Goal: Information Seeking & Learning: Find contact information

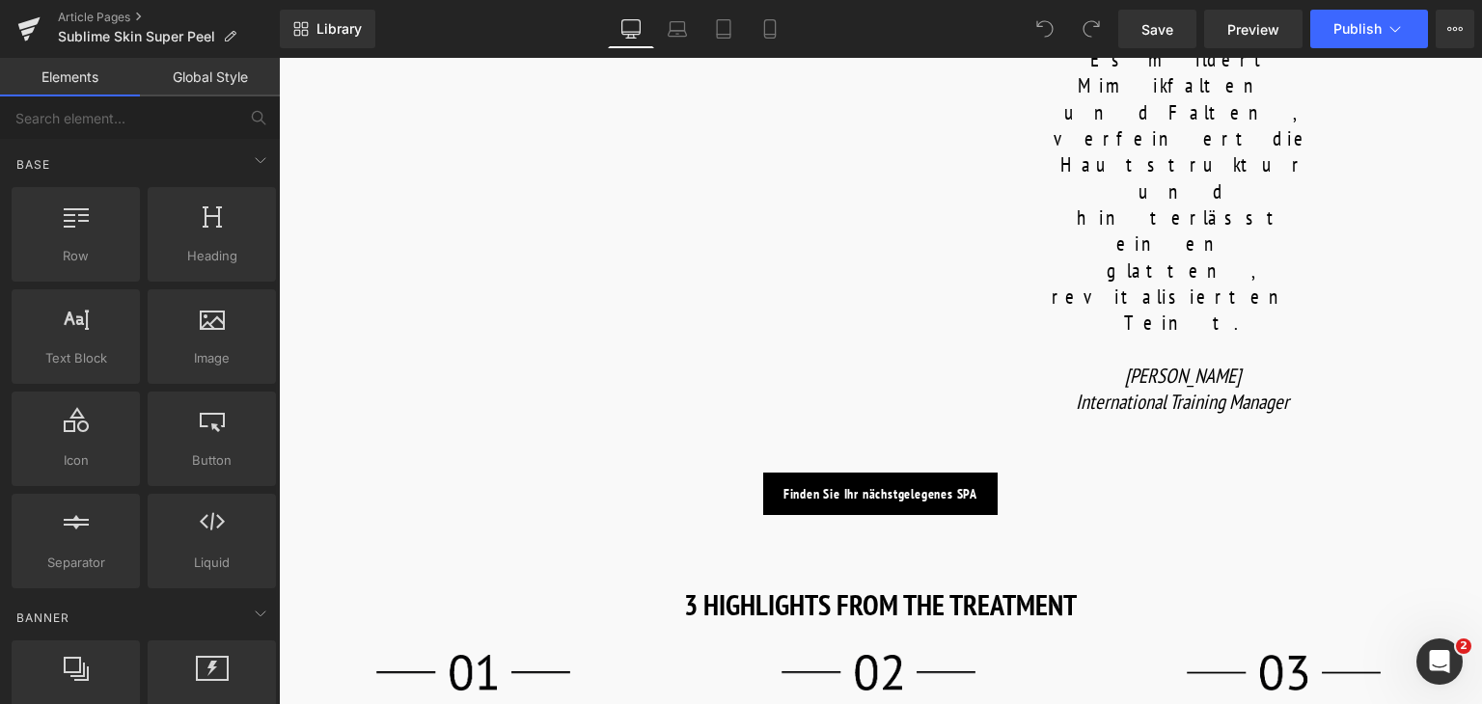
scroll to position [1455, 0]
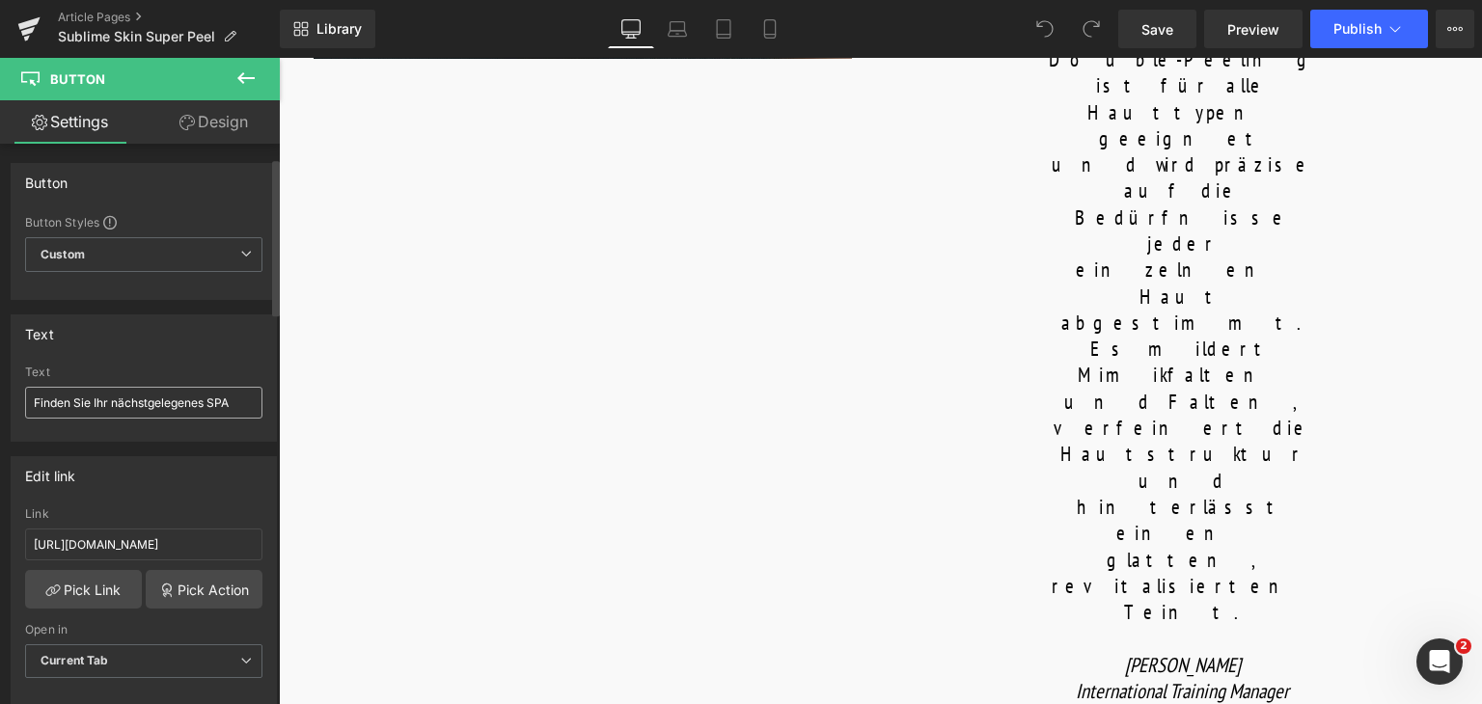
scroll to position [64, 0]
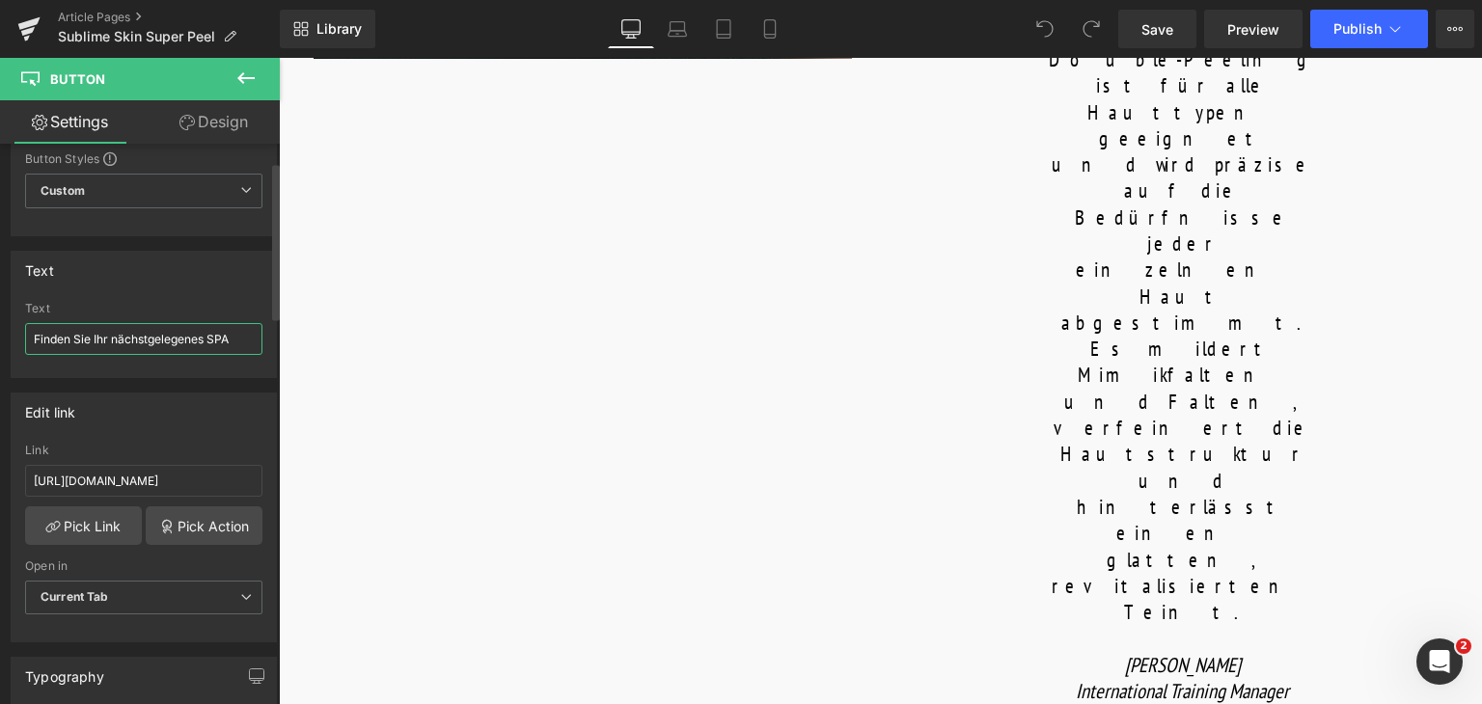
click at [162, 337] on input "Finden Sie Ihr nächstgelegenes SPA" at bounding box center [143, 339] width 237 height 32
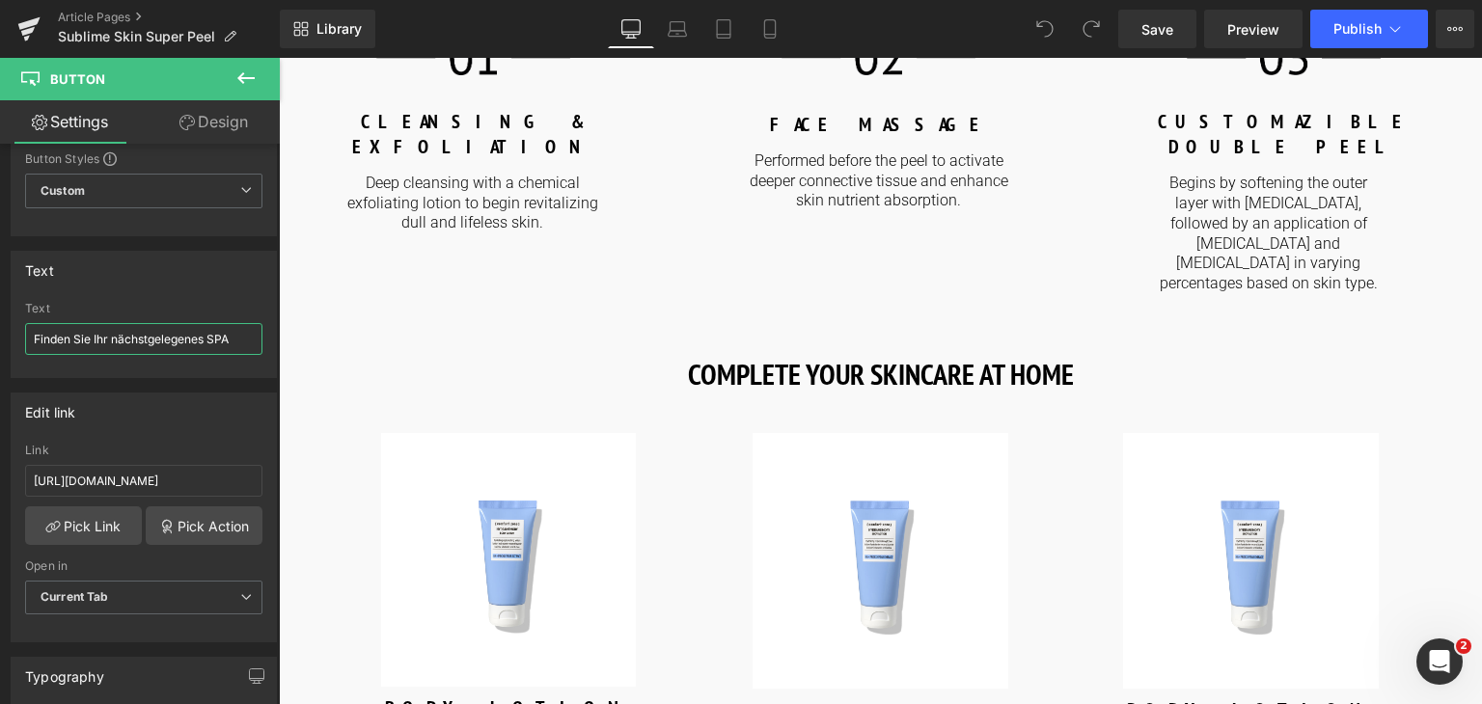
scroll to position [2385, 0]
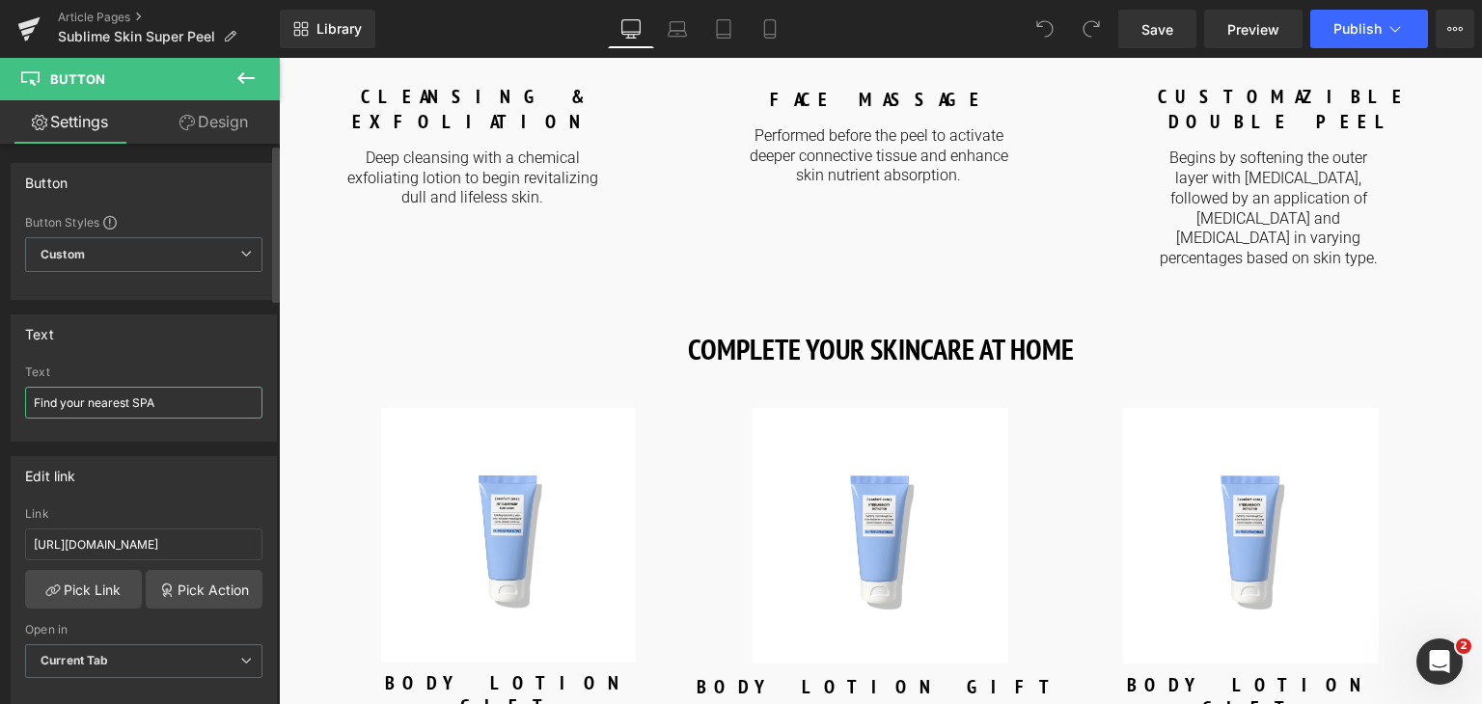
click at [166, 406] on input "Find your nearest SPA" at bounding box center [143, 403] width 237 height 32
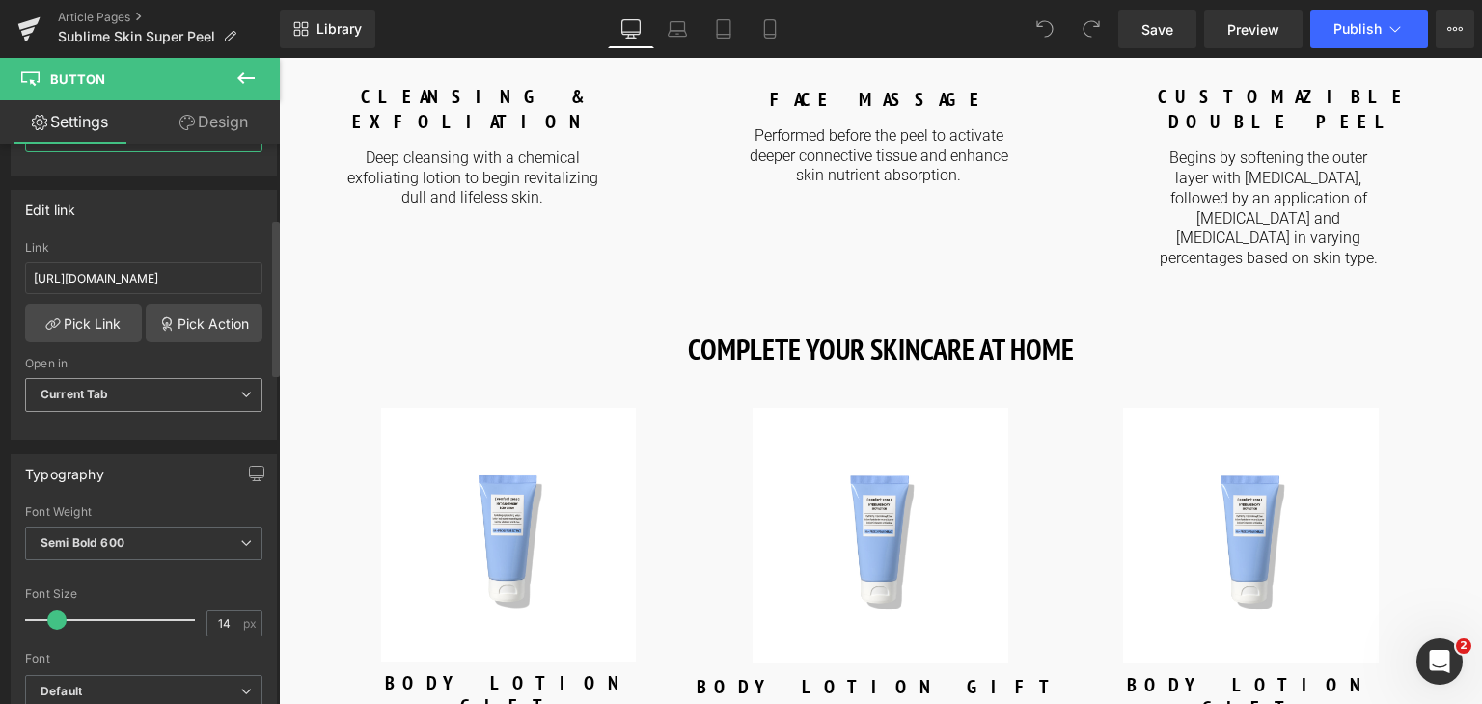
scroll to position [265, 0]
type input "Finden Sie Ihr nächstgelegenes SPA"
drag, startPoint x: 224, startPoint y: 279, endPoint x: 27, endPoint y: 283, distance: 196.9
click at [27, 283] on input "[URL][DOMAIN_NAME]" at bounding box center [143, 279] width 237 height 32
type input "/pages/spa-locator?_gl=1*17ps2ce*_up*MQ..&gclid=CjwKCAjwxNW2BhAkEiwA24Cm9Ew9Tuk…"
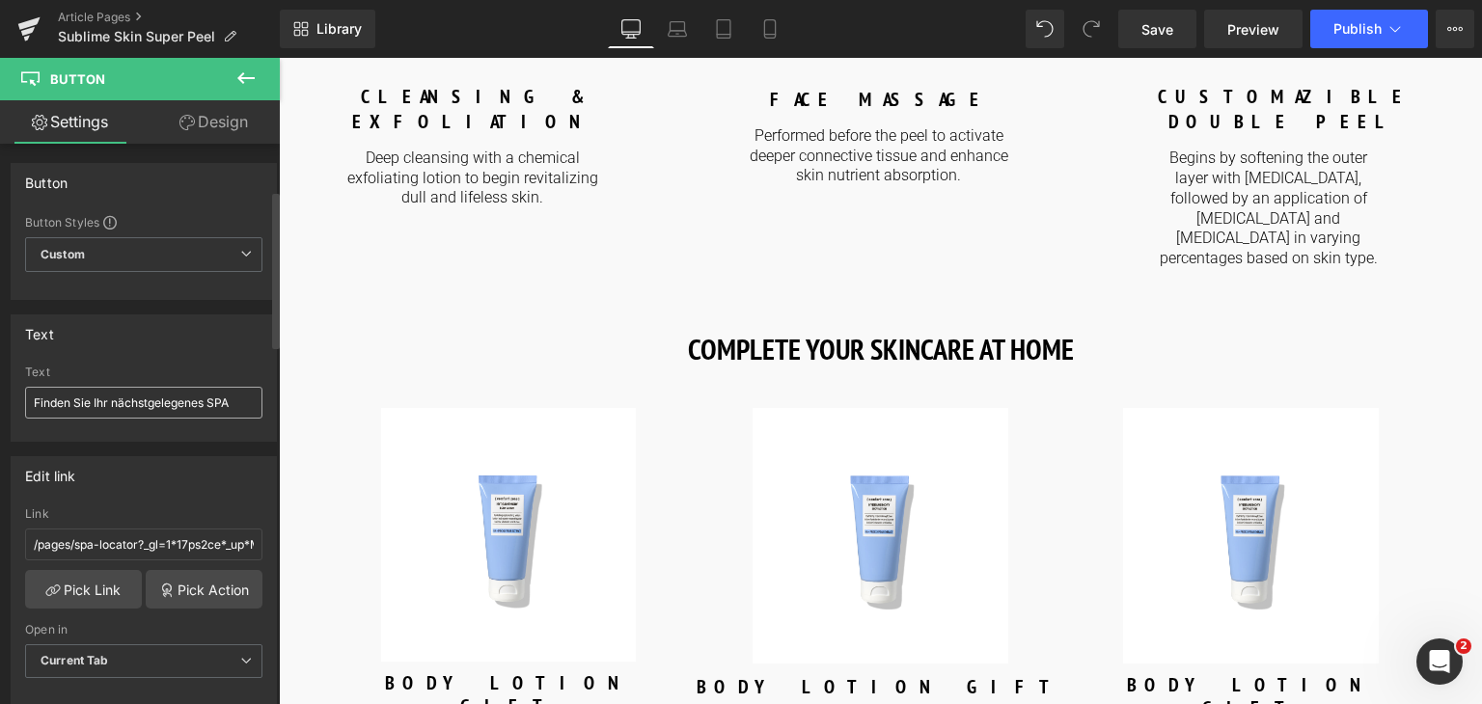
scroll to position [237, 0]
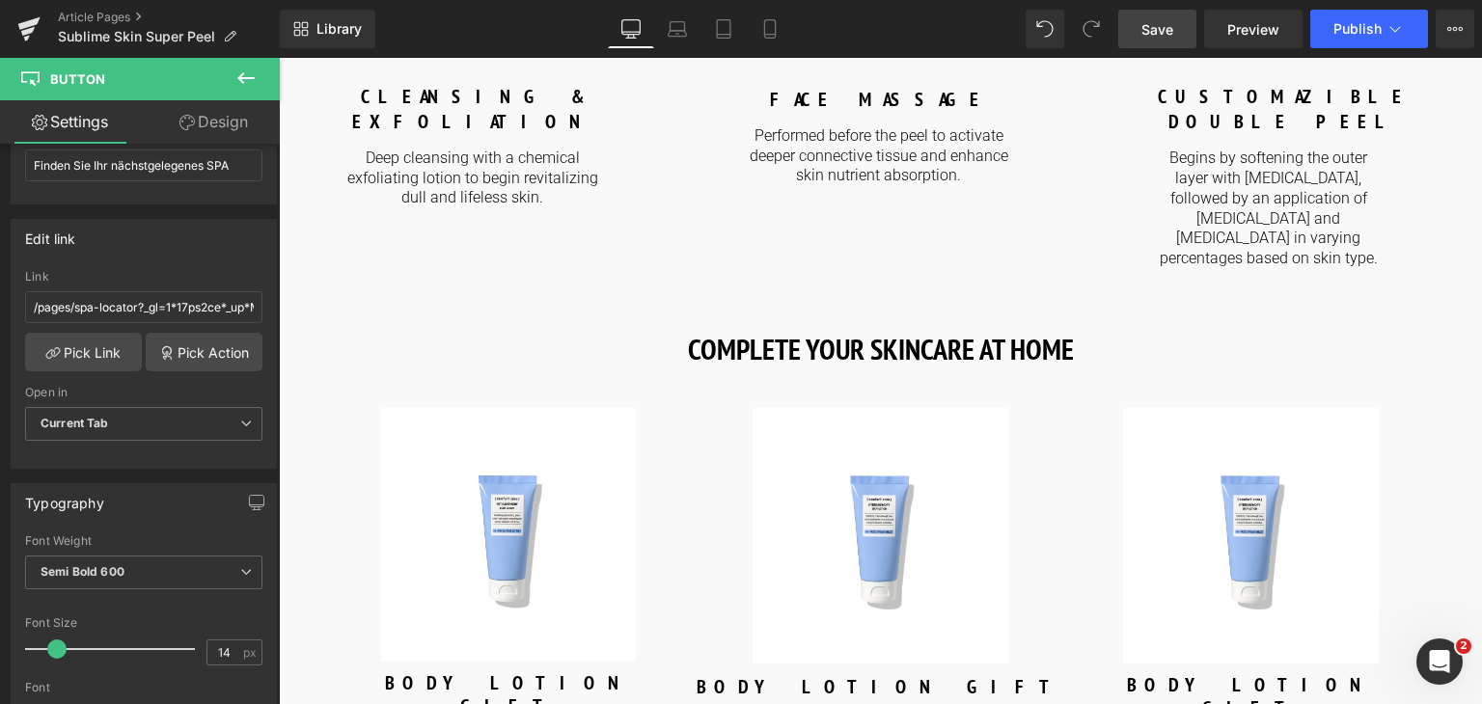
click at [1162, 27] on span "Save" at bounding box center [1157, 29] width 32 height 20
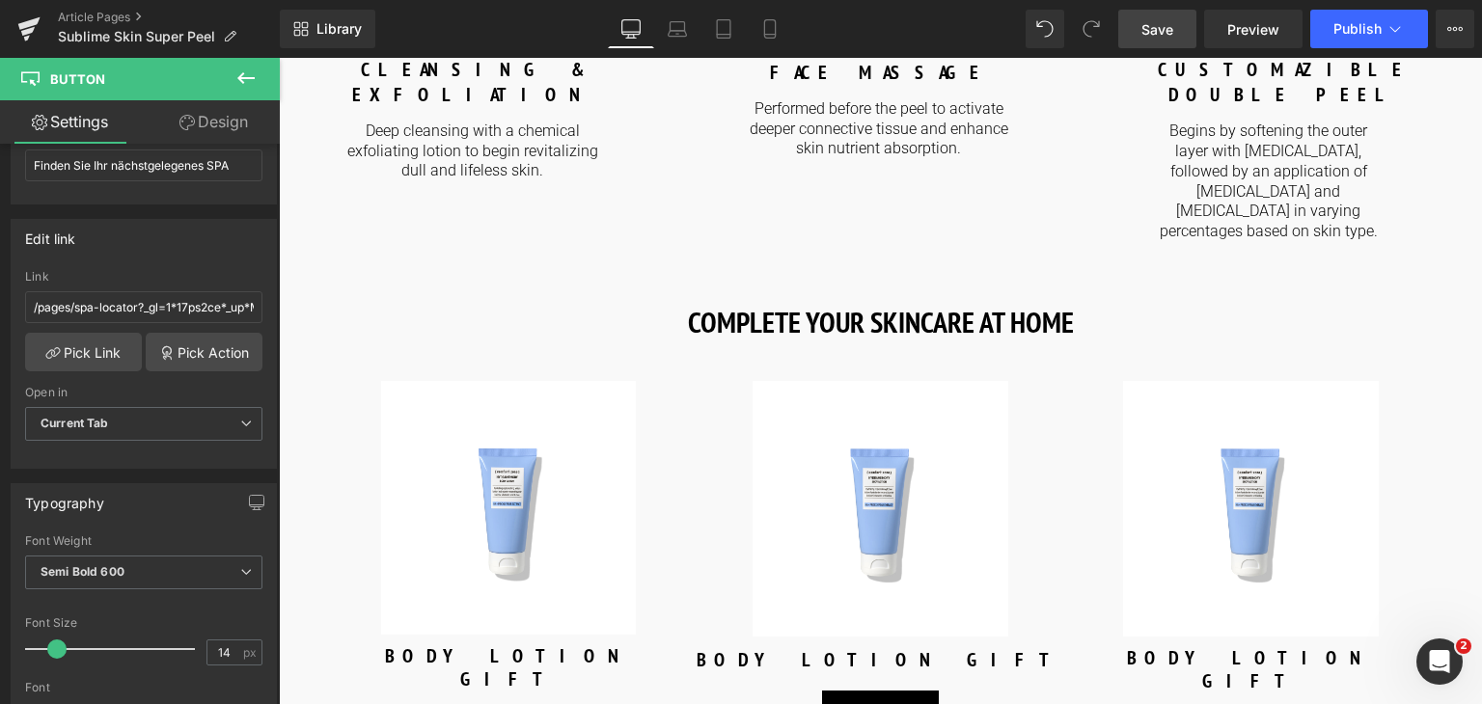
scroll to position [2378, 0]
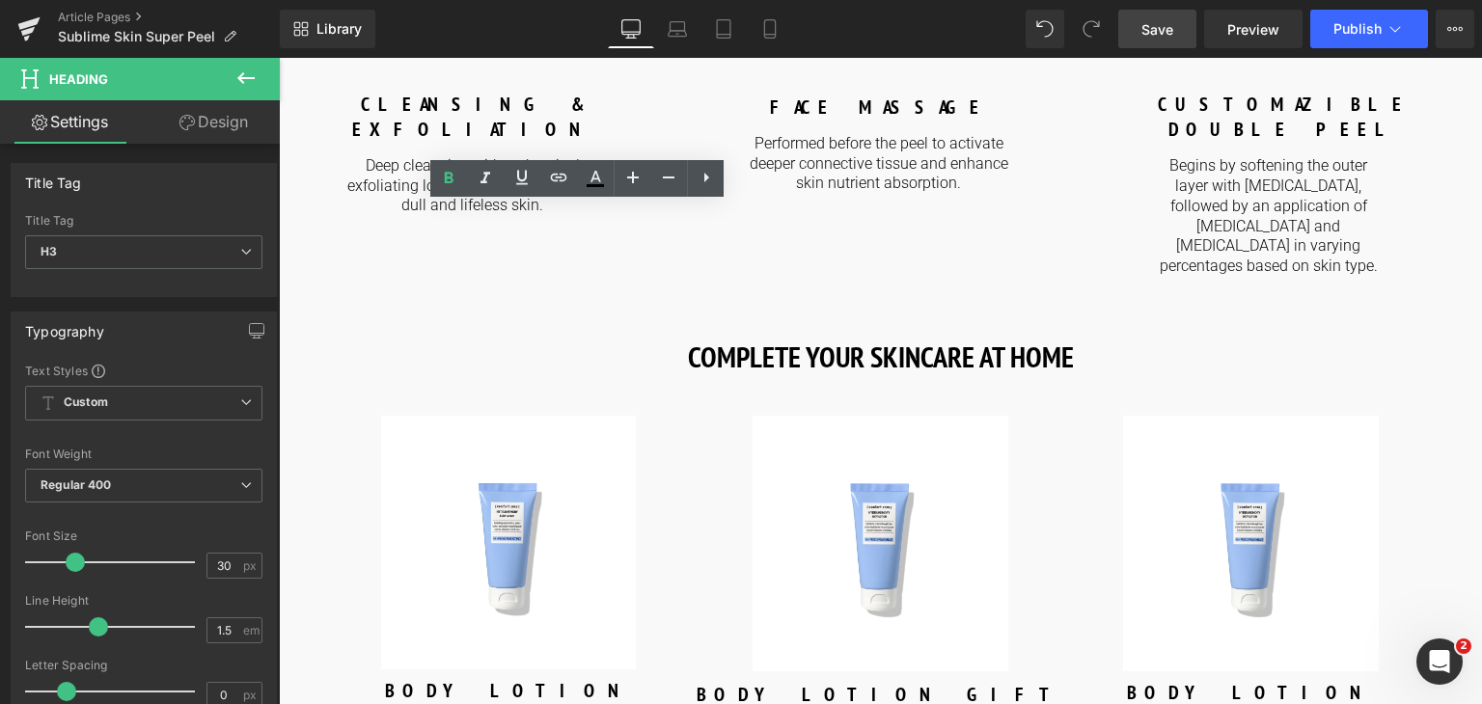
copy strong "BOOK NOW YOUR TREATMENT"
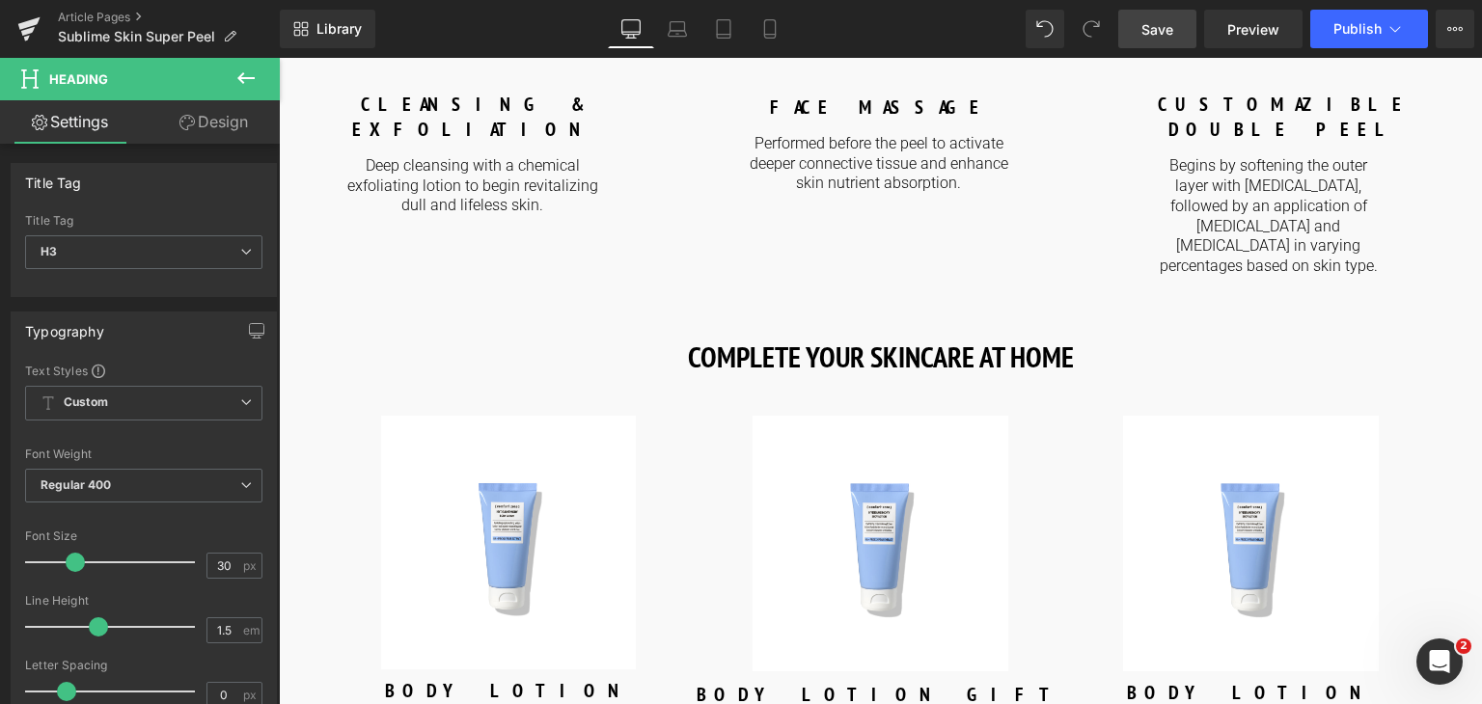
paste div
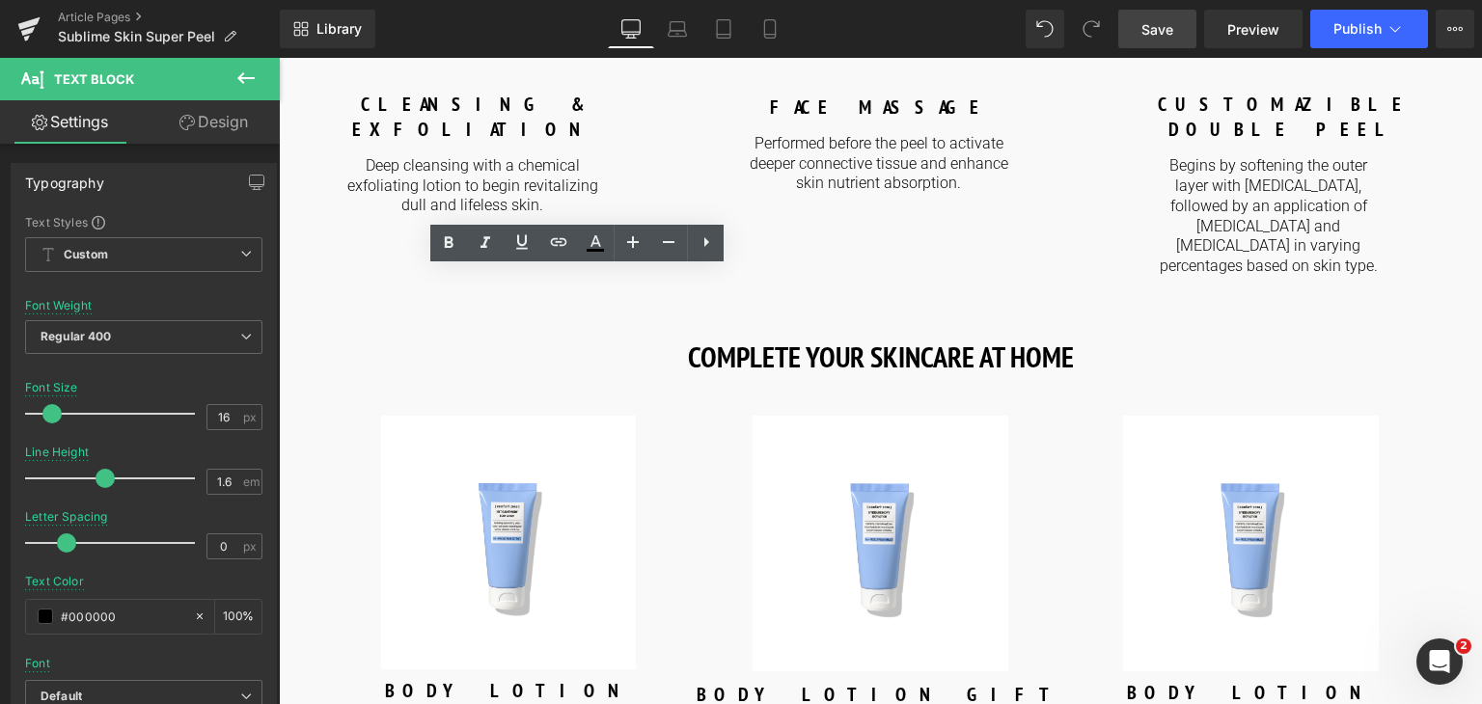
drag, startPoint x: 686, startPoint y: 340, endPoint x: 305, endPoint y: 297, distance: 383.5
copy p "Choose among a large selection of treatments, all designed to treat specific sk…"
